Goal: Information Seeking & Learning: Compare options

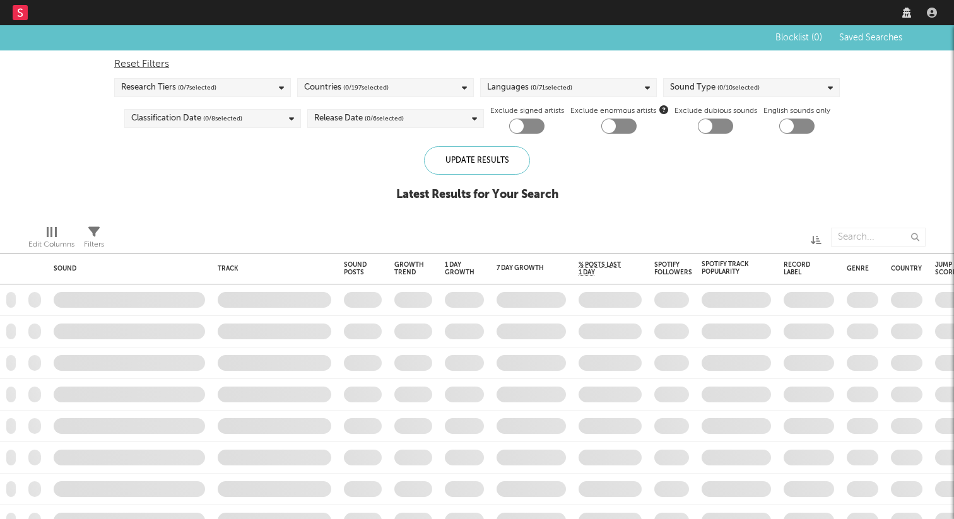
checkbox input "true"
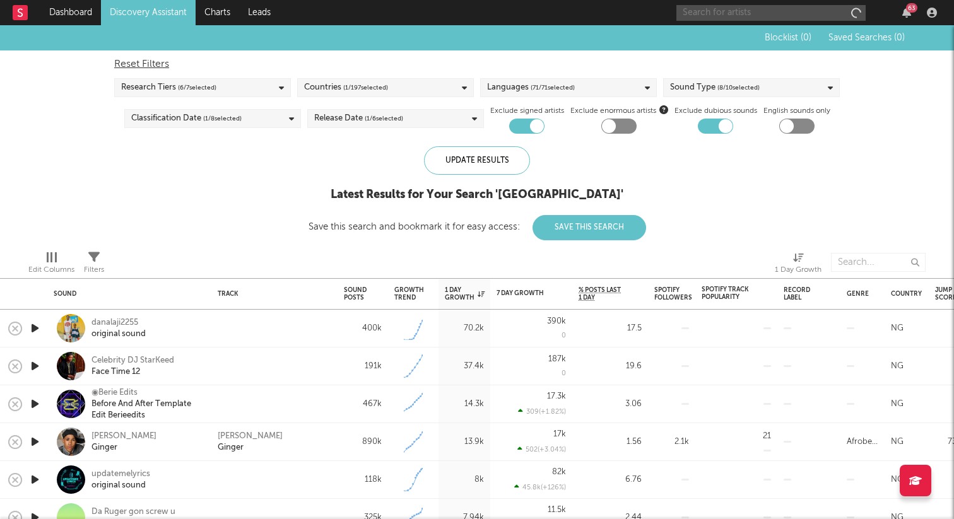
click at [821, 12] on input "text" at bounding box center [770, 13] width 189 height 16
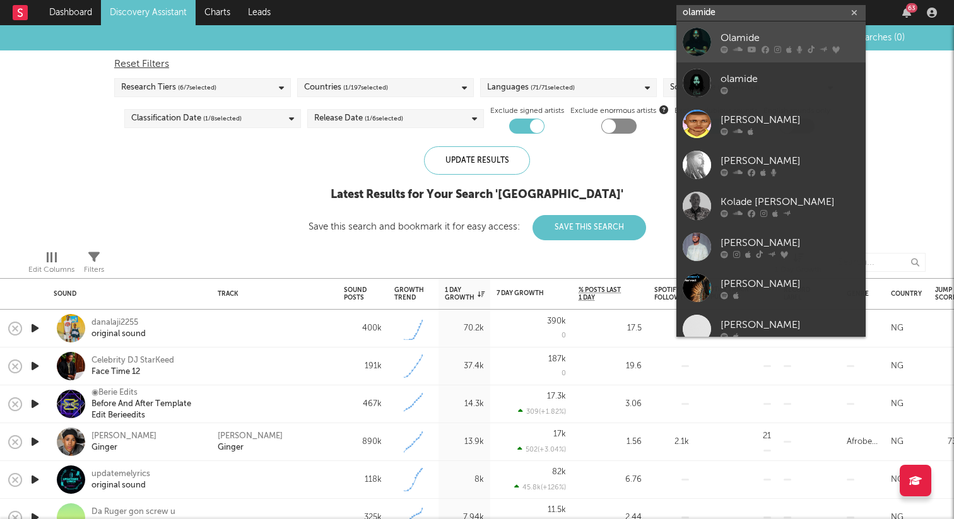
type input "olamide"
click at [811, 41] on div "Olamide" at bounding box center [790, 37] width 139 height 15
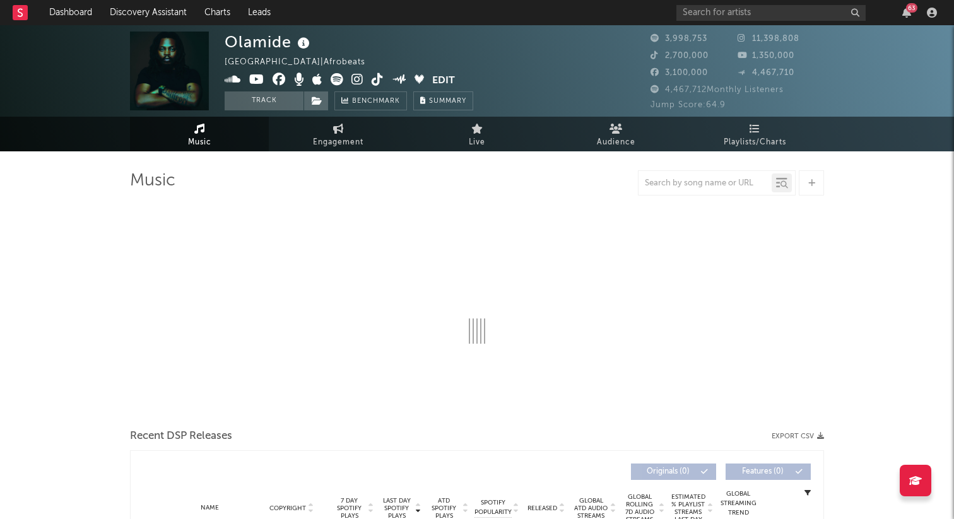
select select "6m"
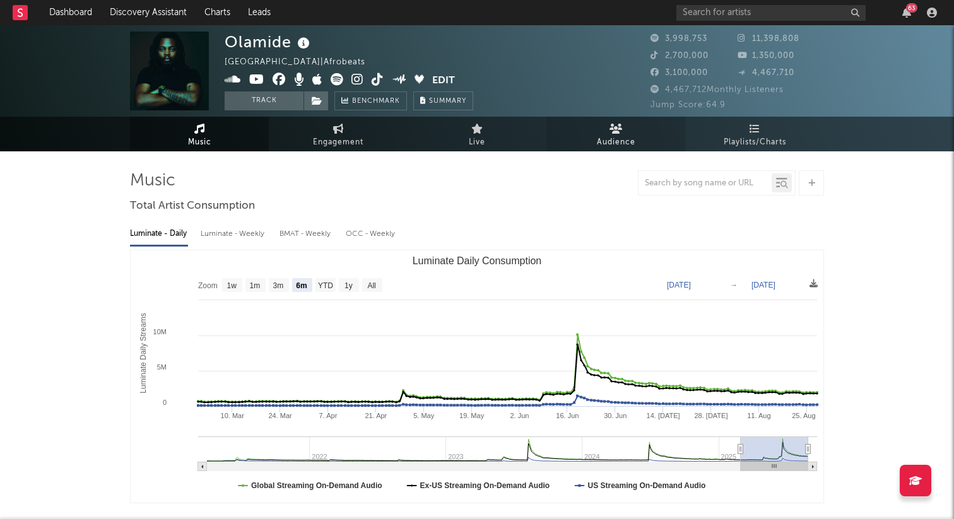
click at [605, 132] on link "Audience" at bounding box center [615, 134] width 139 height 35
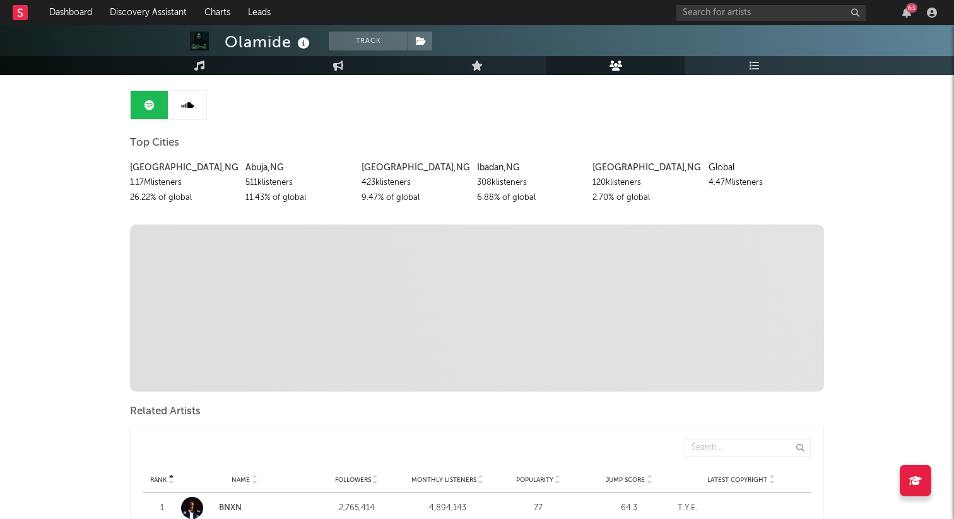
scroll to position [131, 0]
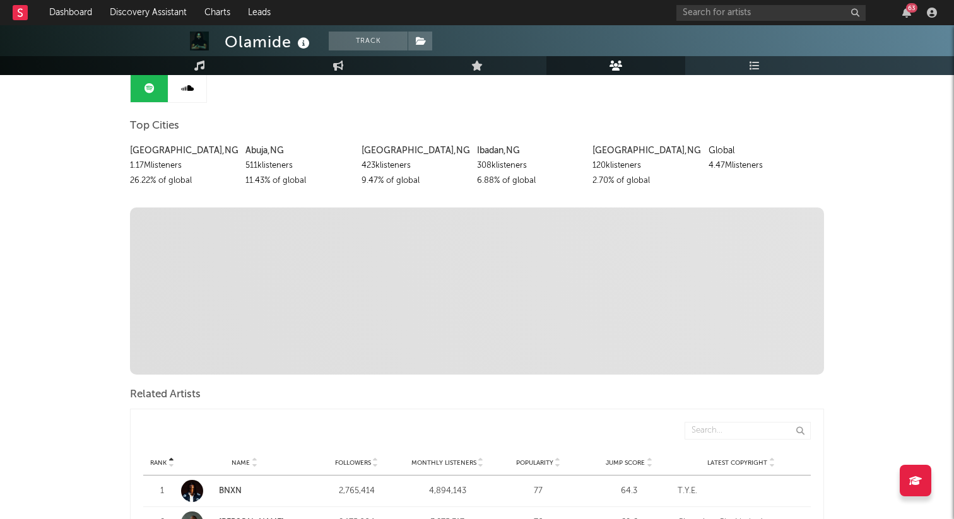
click at [267, 292] on span "Discovered On Show more Playlist Description Playlist Description Playlist Desc…" at bounding box center [477, 291] width 694 height 167
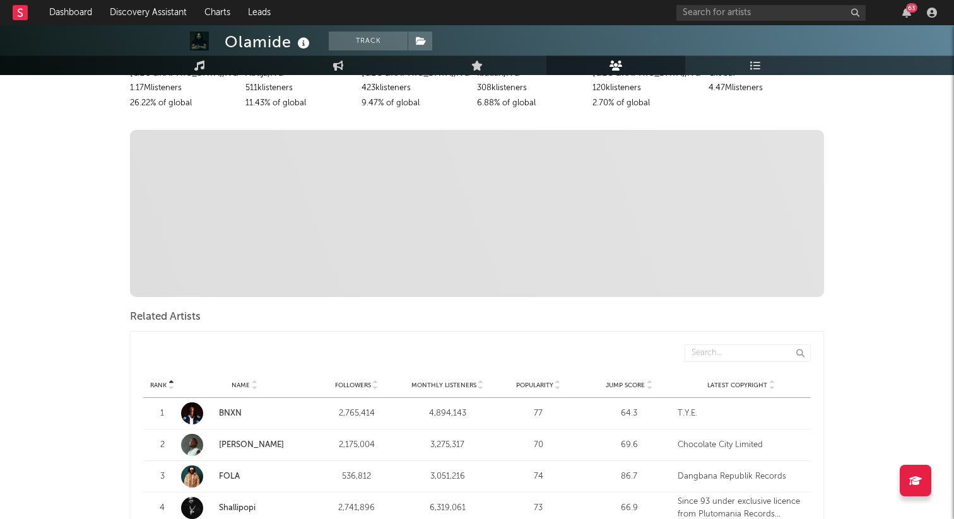
scroll to position [0, 0]
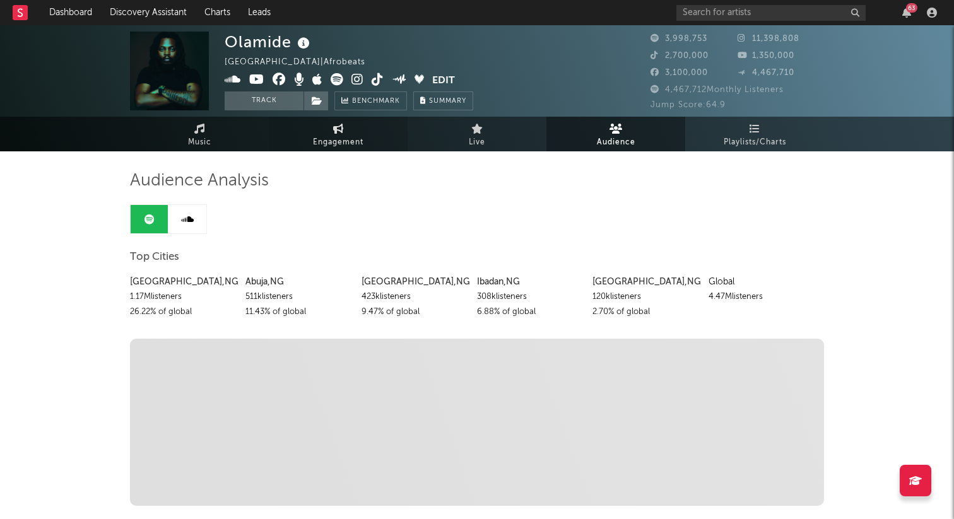
click at [343, 141] on span "Engagement" at bounding box center [338, 142] width 50 height 15
select select "1w"
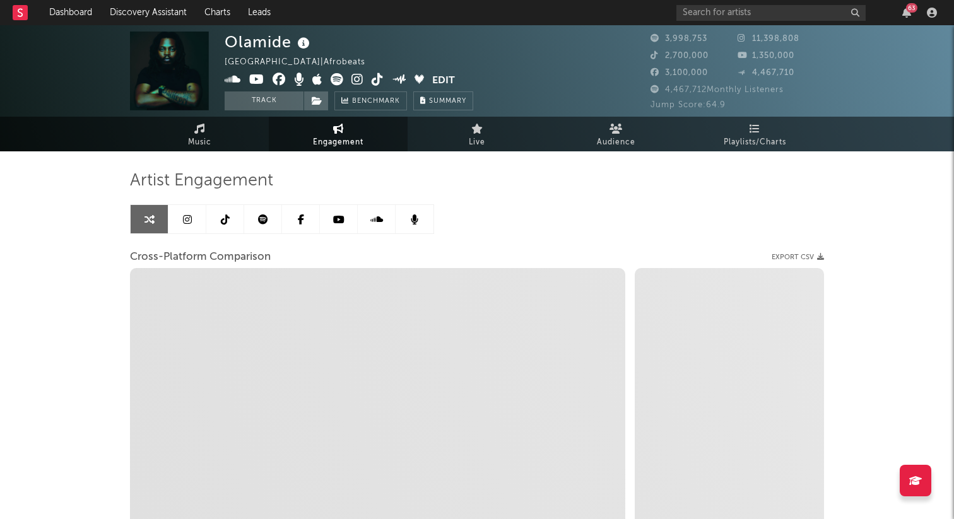
click at [261, 220] on icon at bounding box center [263, 220] width 10 height 10
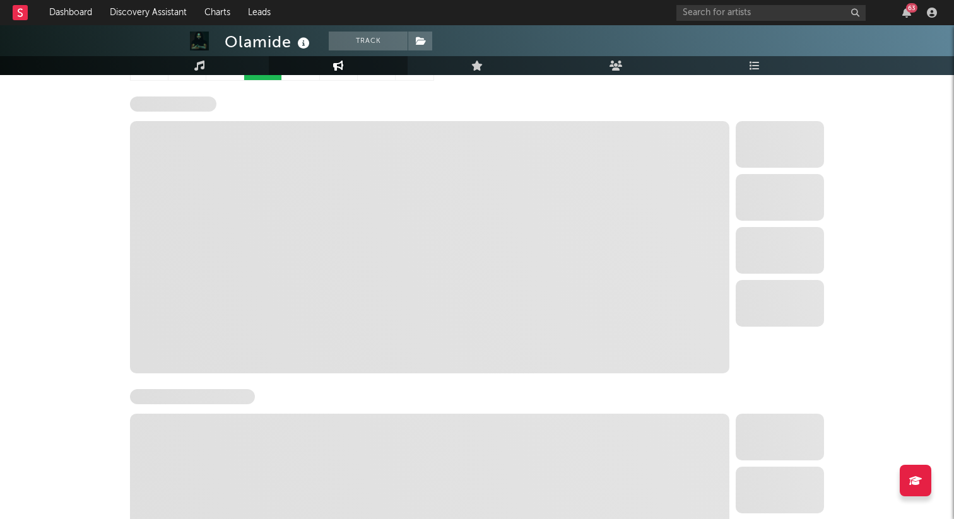
scroll to position [183, 0]
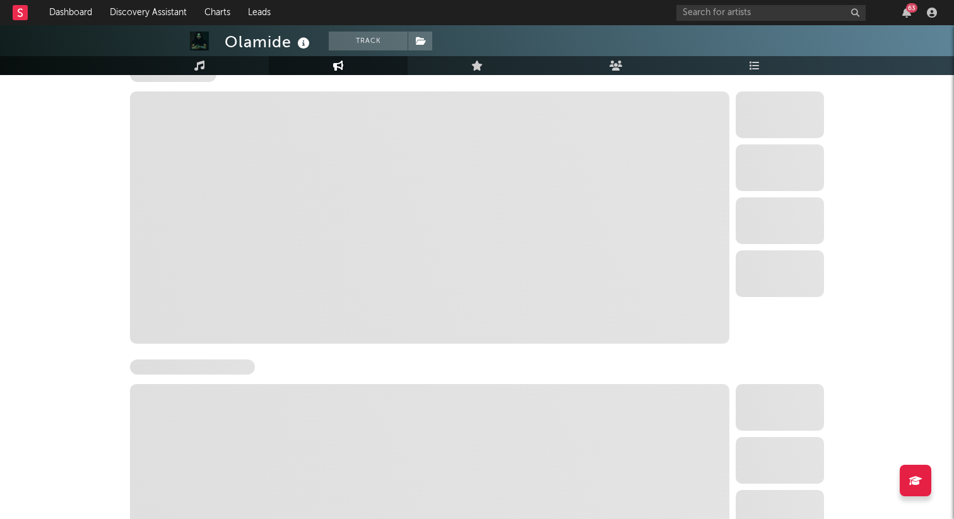
select select "6m"
select select "1w"
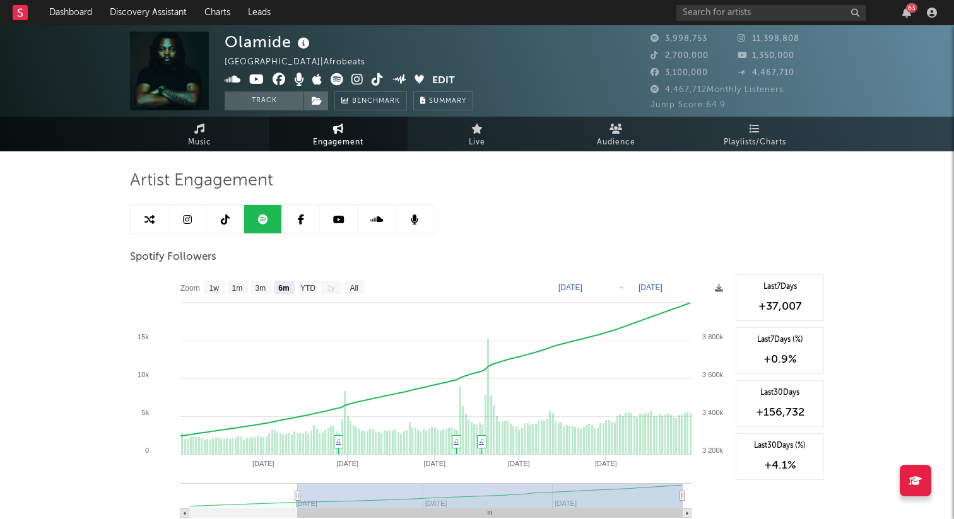
scroll to position [0, 0]
click at [229, 221] on link at bounding box center [225, 219] width 38 height 28
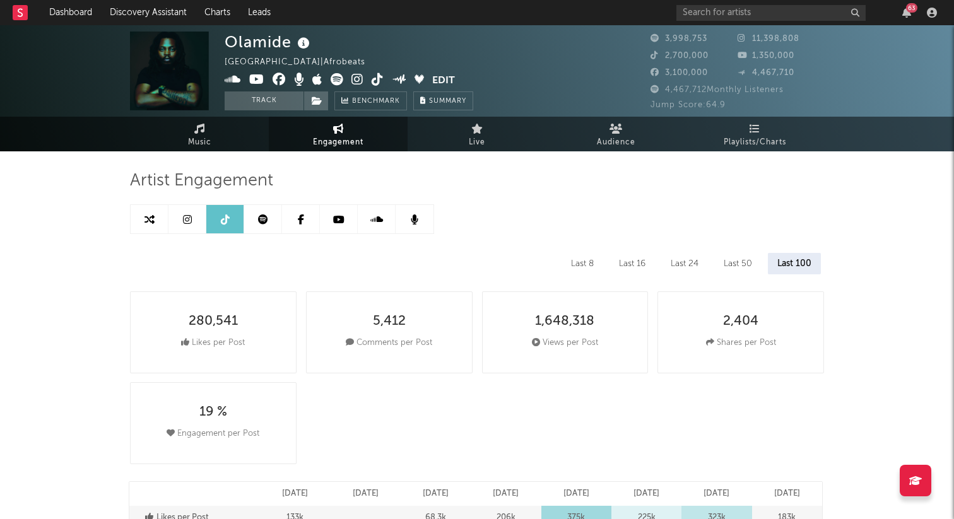
select select "6m"
click at [332, 223] on link at bounding box center [339, 219] width 38 height 28
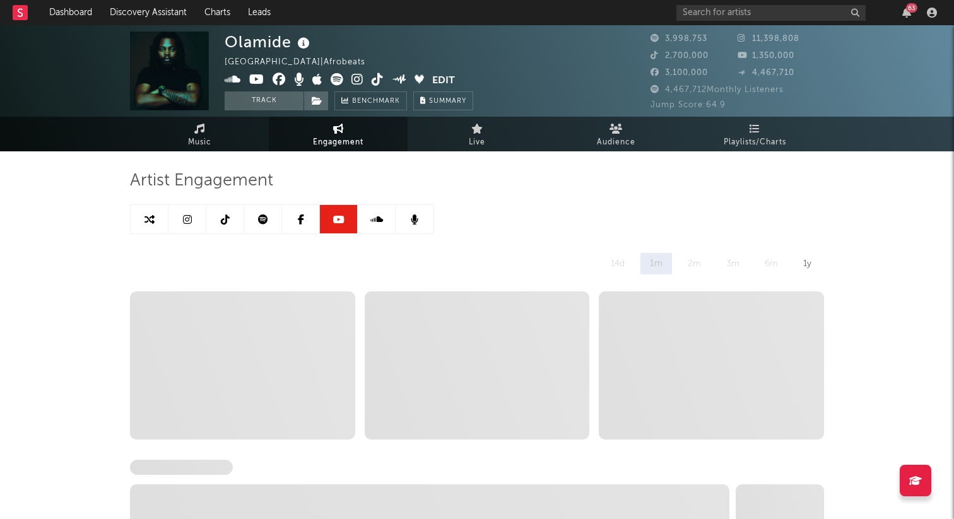
select select "6m"
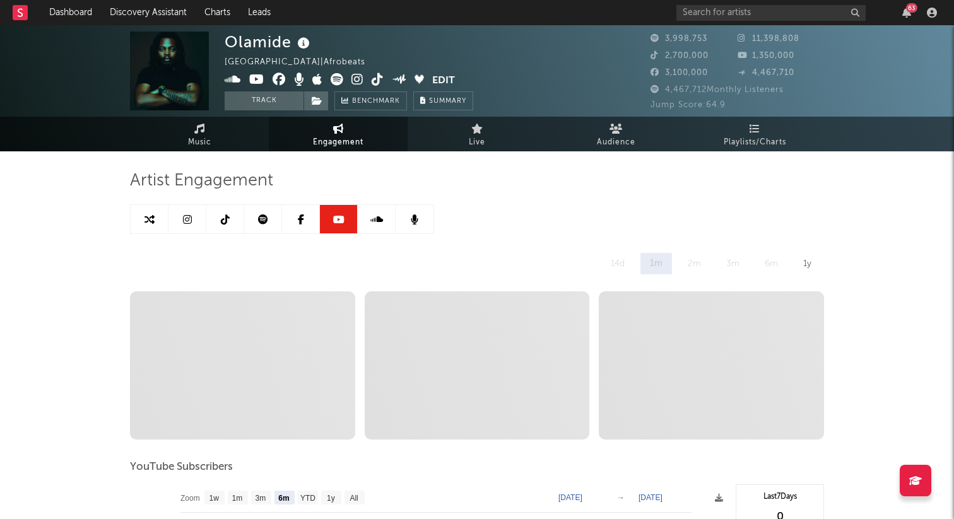
click at [295, 219] on link at bounding box center [301, 219] width 38 height 28
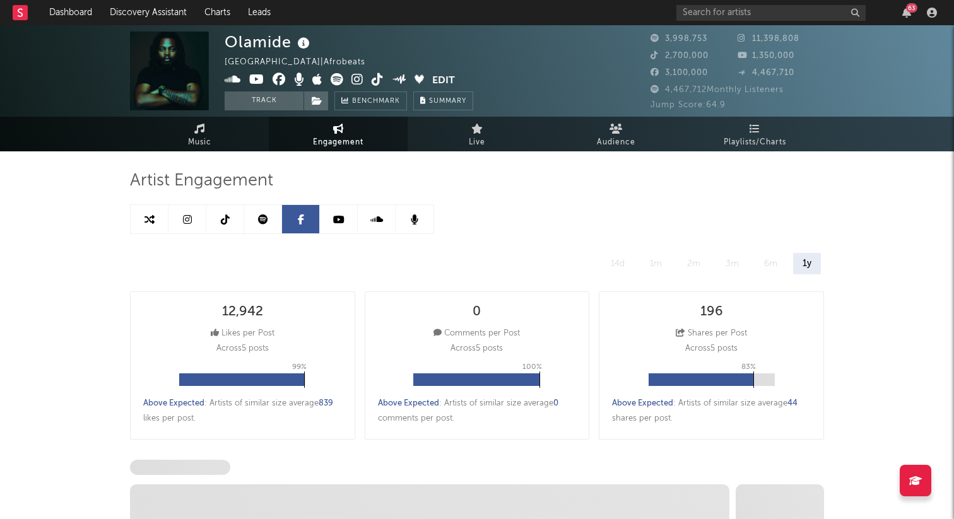
click at [273, 217] on link at bounding box center [263, 219] width 38 height 28
select select "6m"
select select "1w"
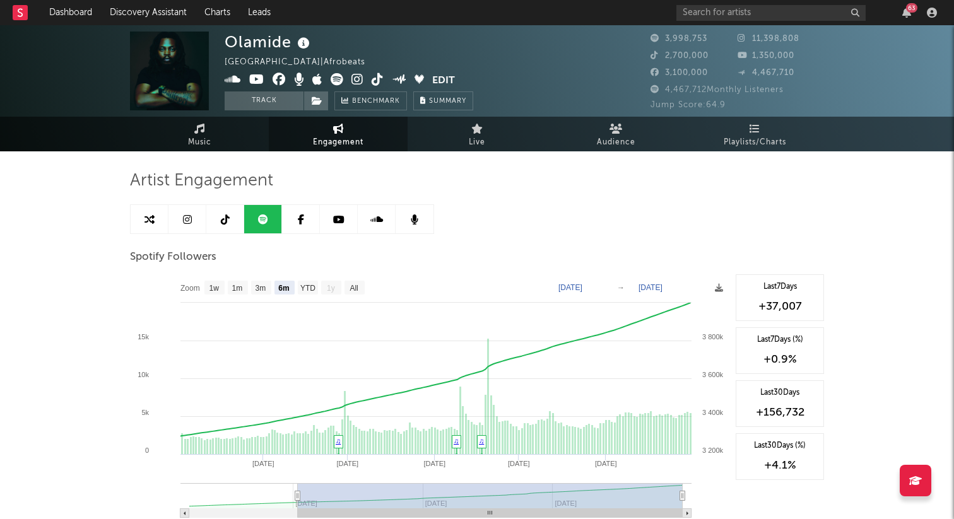
click at [344, 219] on link at bounding box center [339, 219] width 38 height 28
select select "6m"
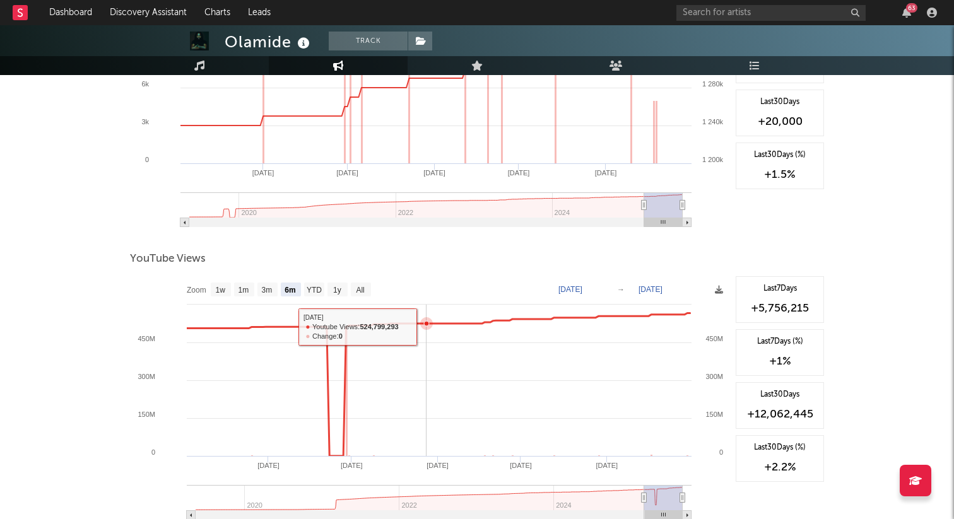
scroll to position [815, 0]
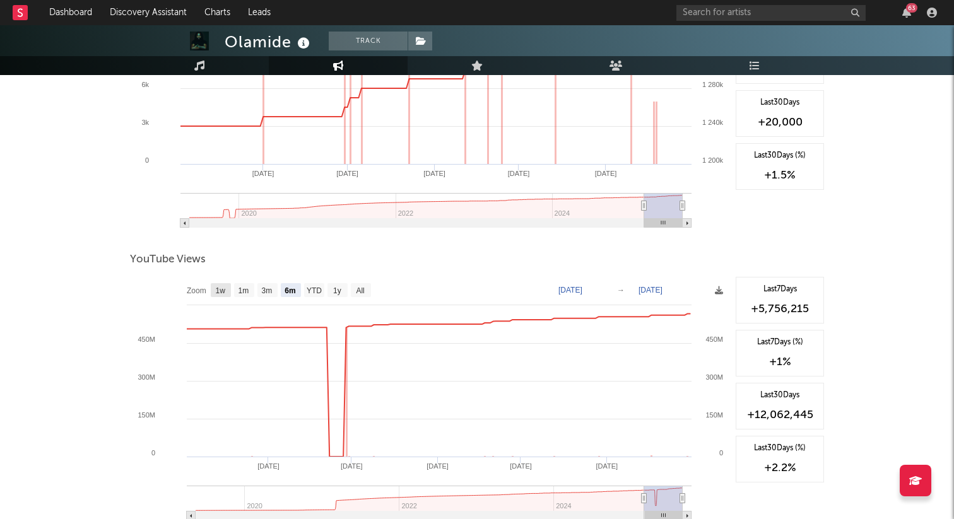
click at [224, 287] on text "1w" at bounding box center [221, 290] width 10 height 9
select select "1w"
type input "[DATE]"
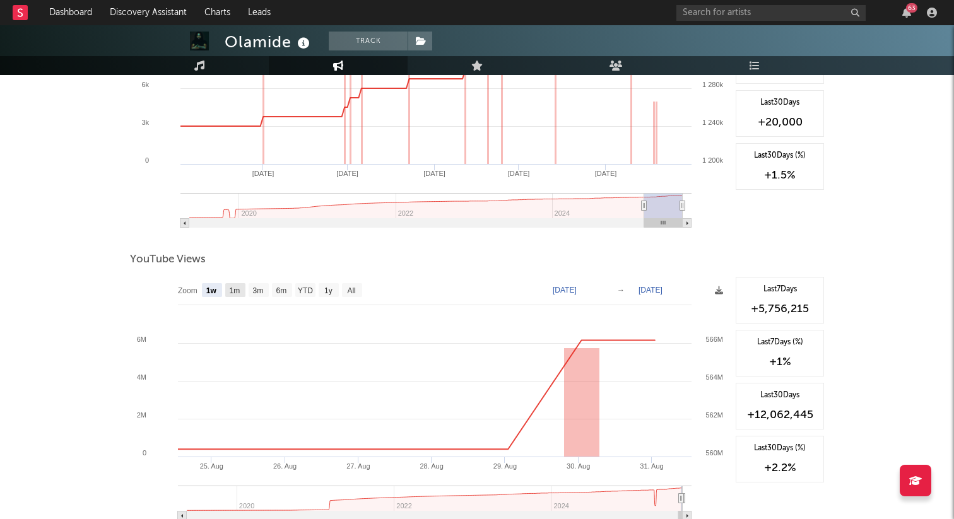
click at [233, 288] on text "1m" at bounding box center [235, 290] width 11 height 9
select select "1m"
type input "[DATE]"
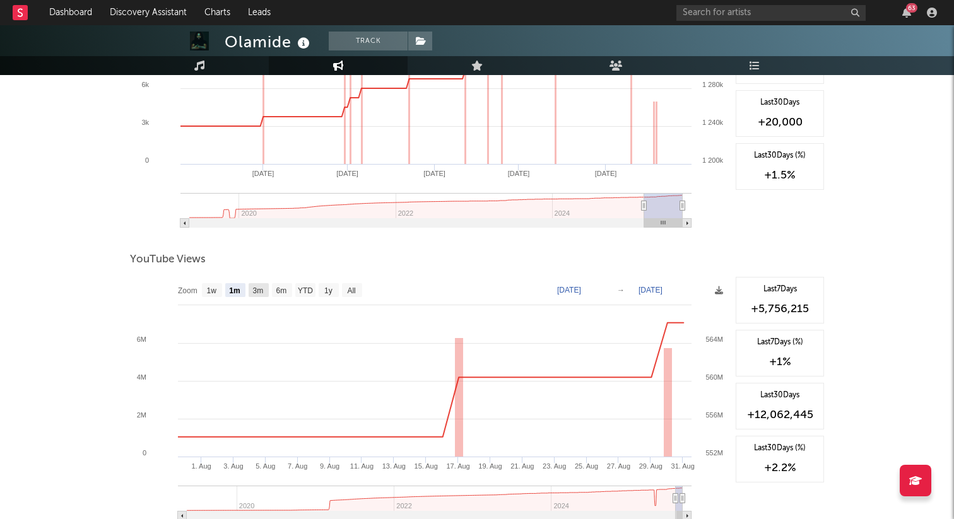
click at [258, 290] on text "3m" at bounding box center [258, 290] width 11 height 9
select select "3m"
type input "[DATE]"
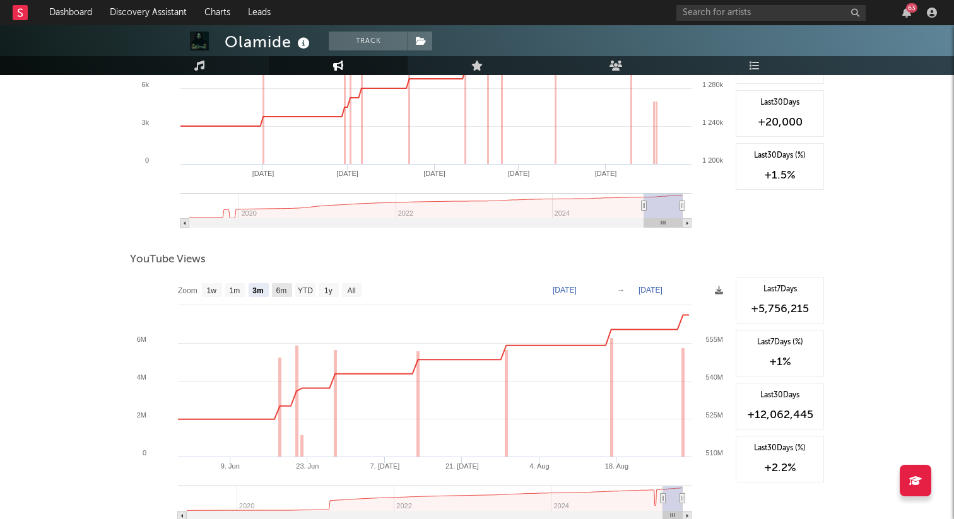
click at [272, 288] on rect at bounding box center [282, 290] width 20 height 14
select select "6m"
type input "[DATE]"
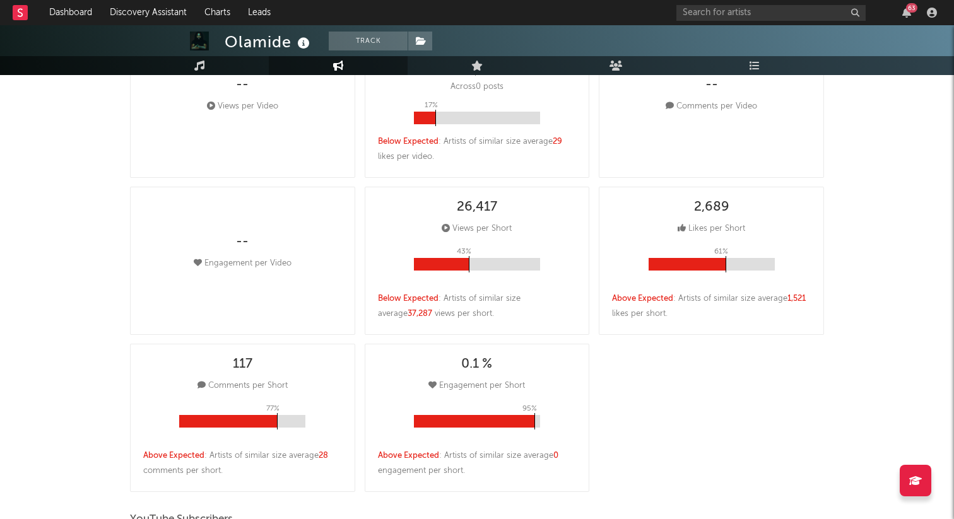
scroll to position [0, 0]
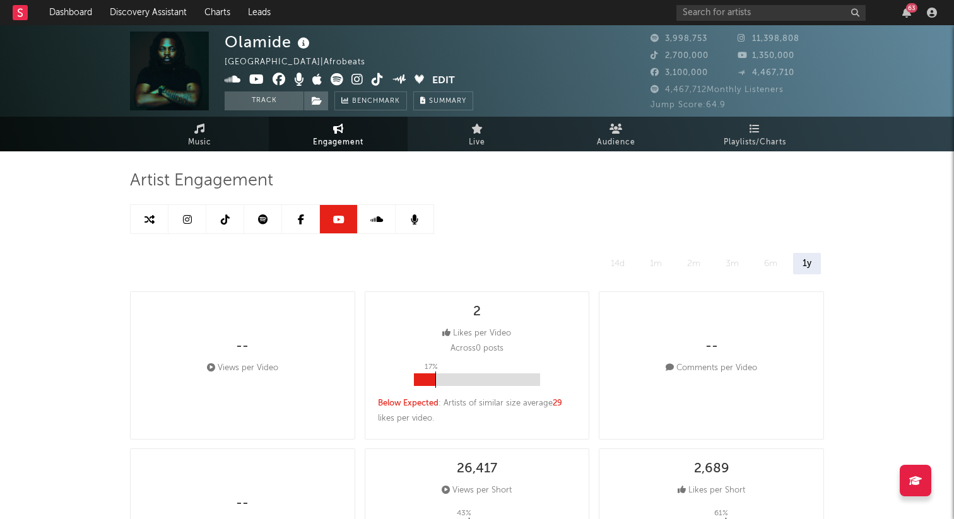
click at [261, 220] on icon at bounding box center [263, 220] width 10 height 10
select select "6m"
select select "1w"
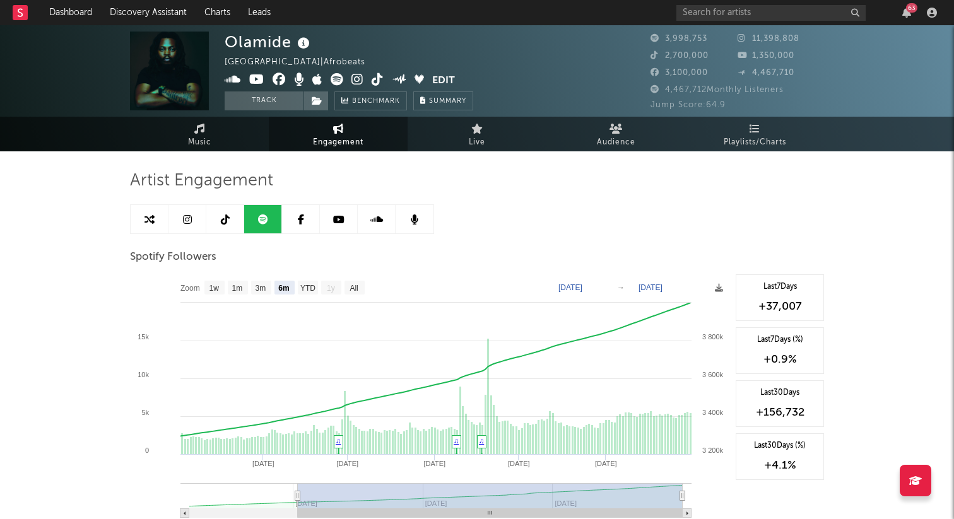
click at [234, 220] on link at bounding box center [225, 219] width 38 height 28
select select "6m"
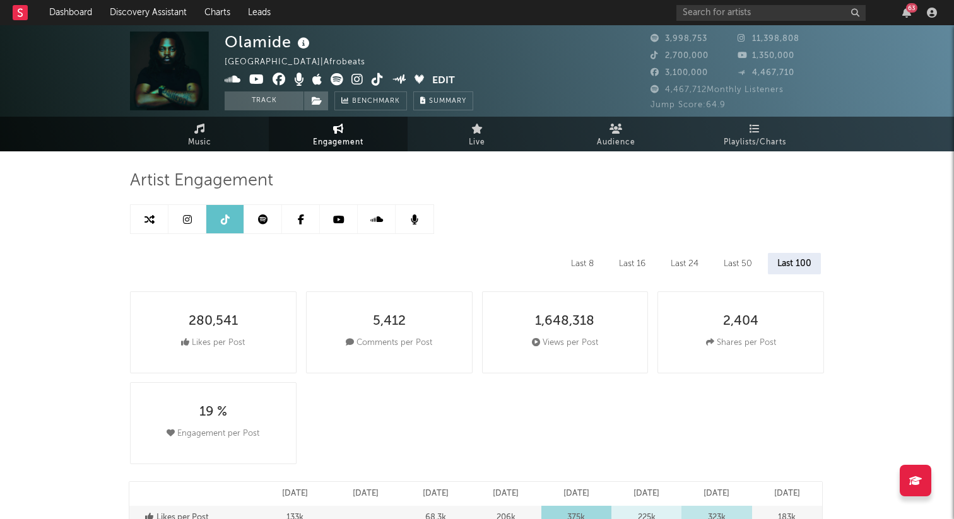
click at [197, 221] on link at bounding box center [187, 219] width 38 height 28
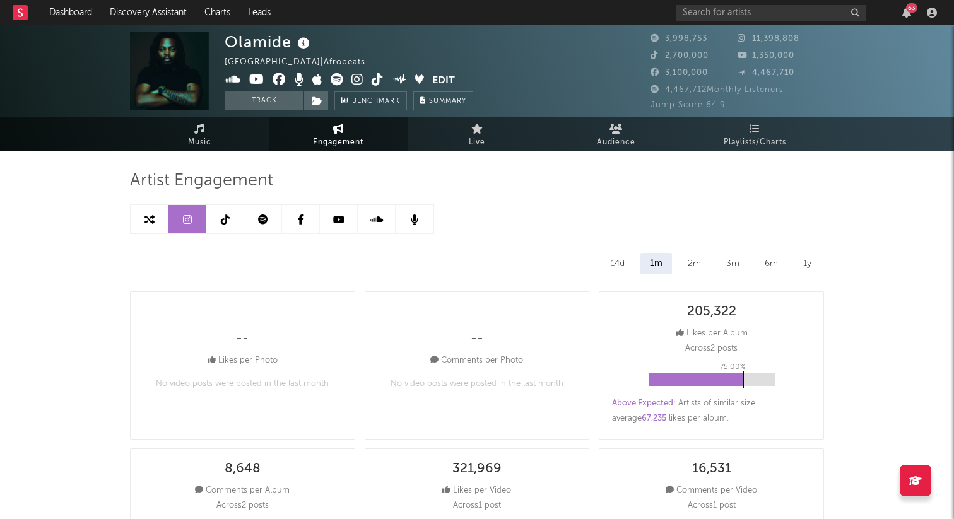
click at [166, 218] on link at bounding box center [150, 219] width 38 height 28
select select "1m"
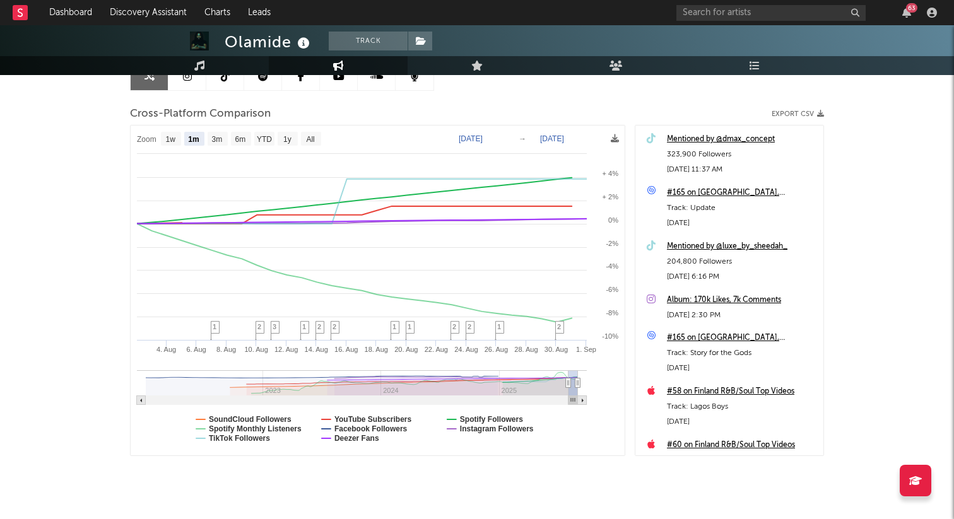
scroll to position [168, 0]
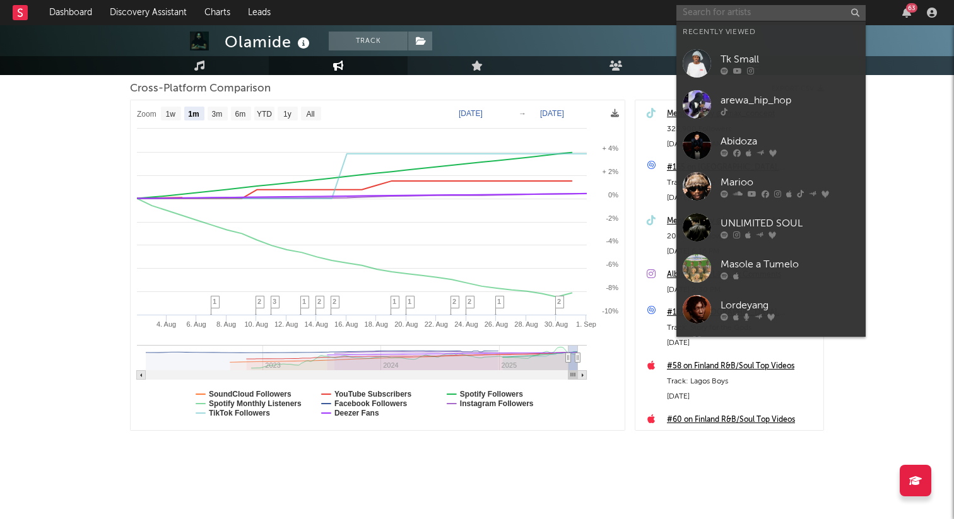
click at [779, 8] on input "text" at bounding box center [770, 13] width 189 height 16
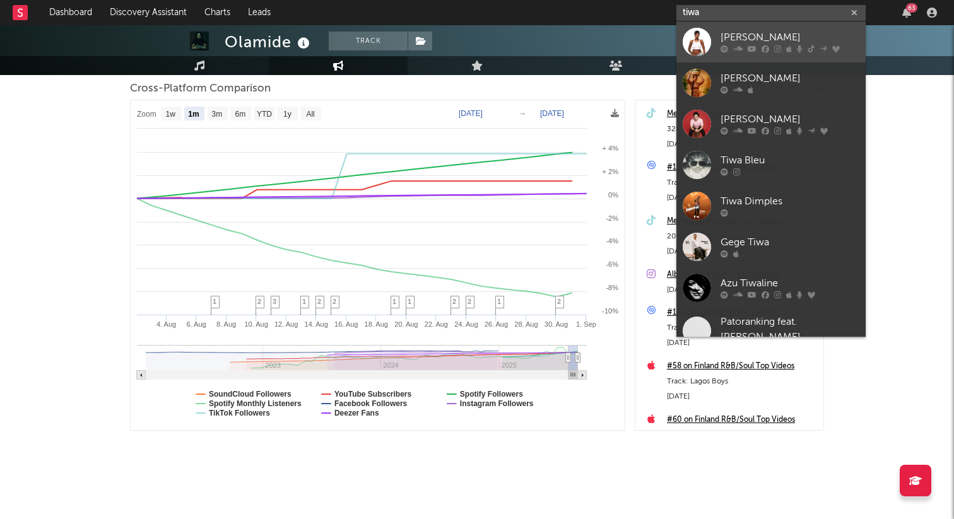
type input "tiwa"
click at [785, 32] on div "[PERSON_NAME]" at bounding box center [790, 37] width 139 height 15
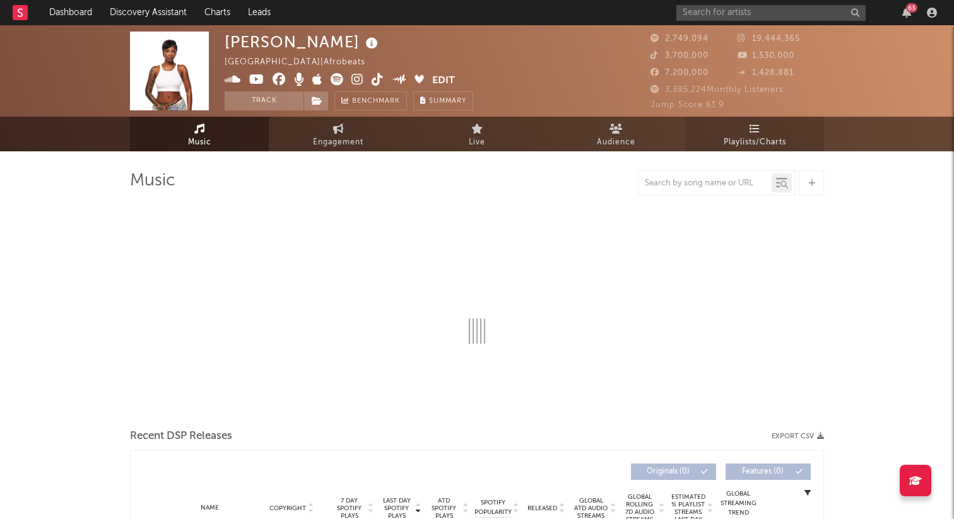
select select "6m"
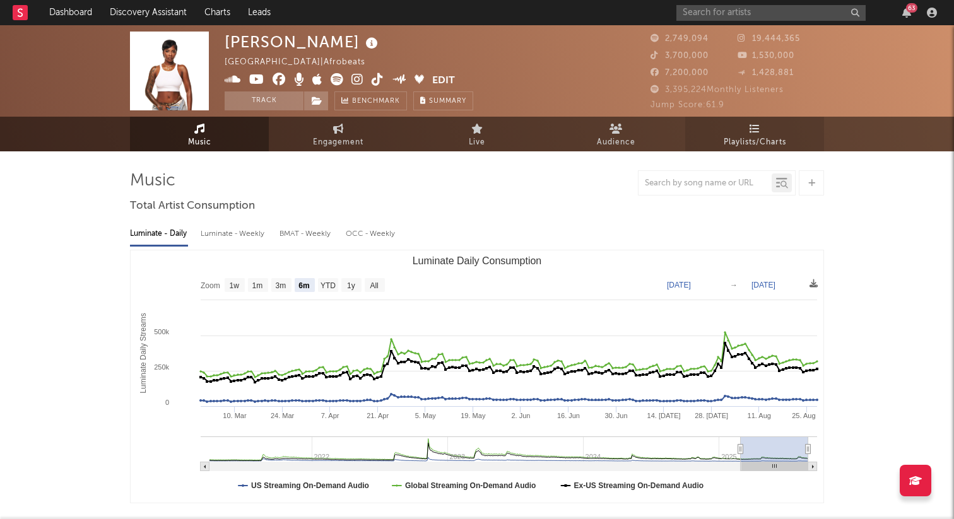
select select "6m"
click at [387, 133] on link "Engagement" at bounding box center [338, 134] width 139 height 35
select select "1w"
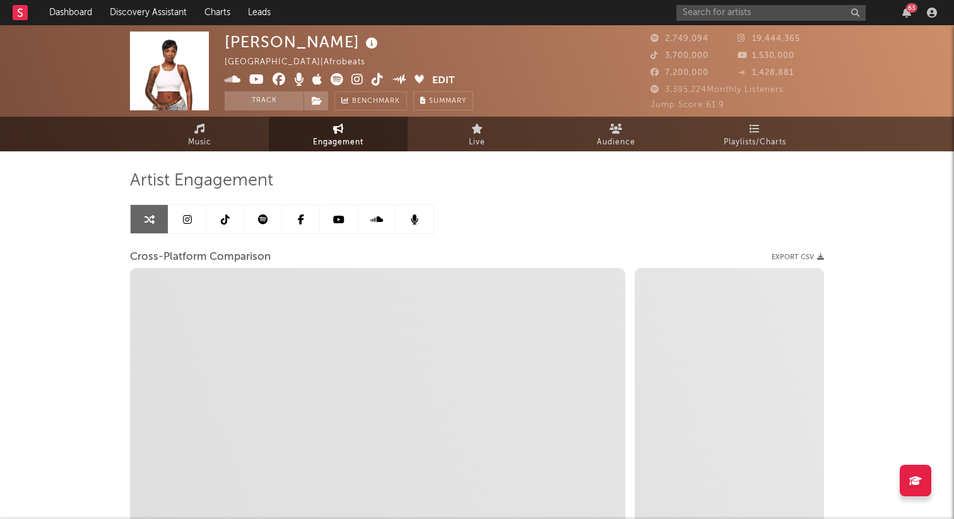
click at [261, 215] on icon at bounding box center [263, 220] width 10 height 10
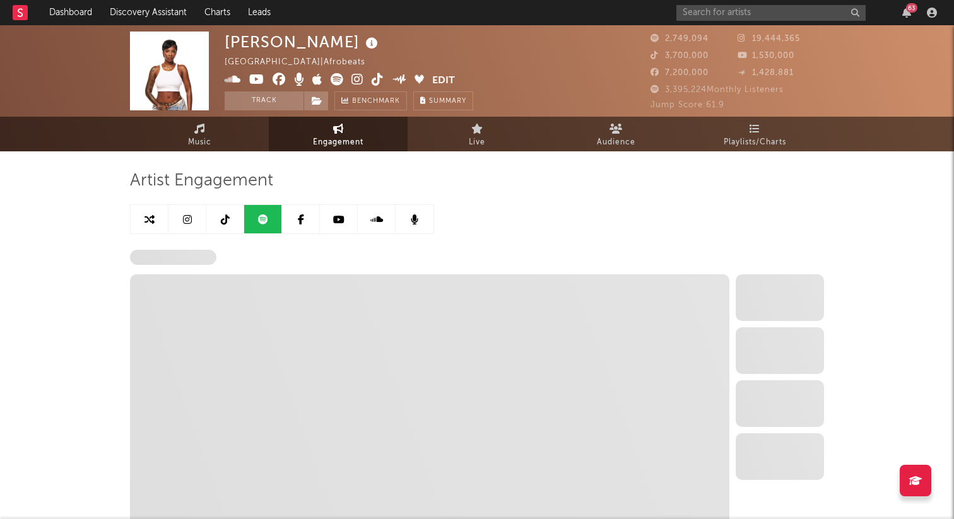
select select "6m"
select select "1w"
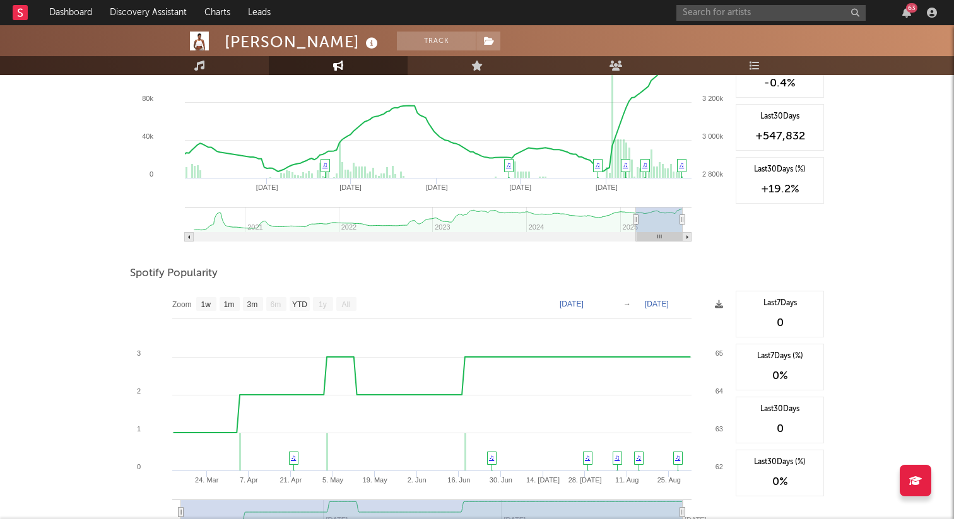
scroll to position [681, 0]
